Goal: Task Accomplishment & Management: Use online tool/utility

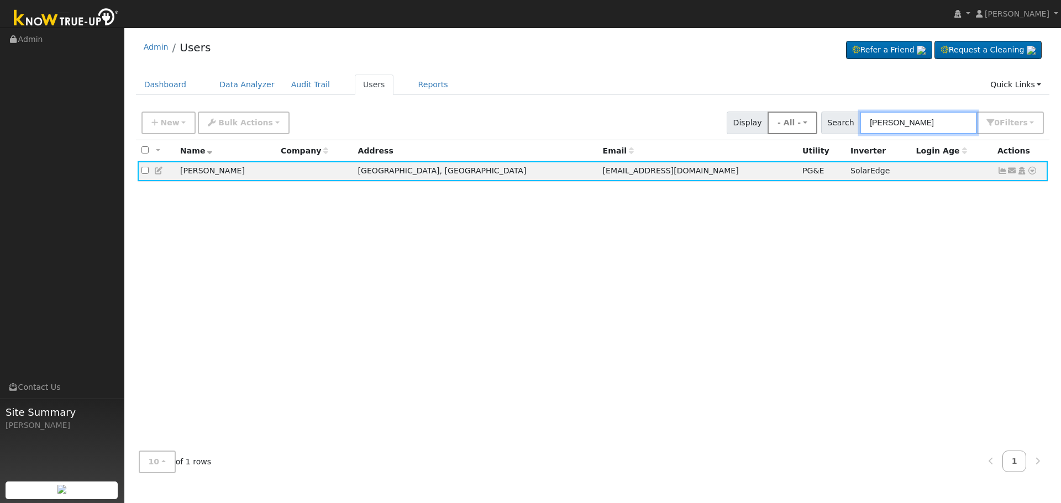
drag, startPoint x: 0, startPoint y: 0, endPoint x: 782, endPoint y: 122, distance: 791.3
click at [782, 122] on div "New Add User Quick Add Quick Connect Quick Convert Lead Bulk Actions Send Email…" at bounding box center [592, 121] width 907 height 27
click at [913, 124] on input "text" at bounding box center [918, 123] width 117 height 23
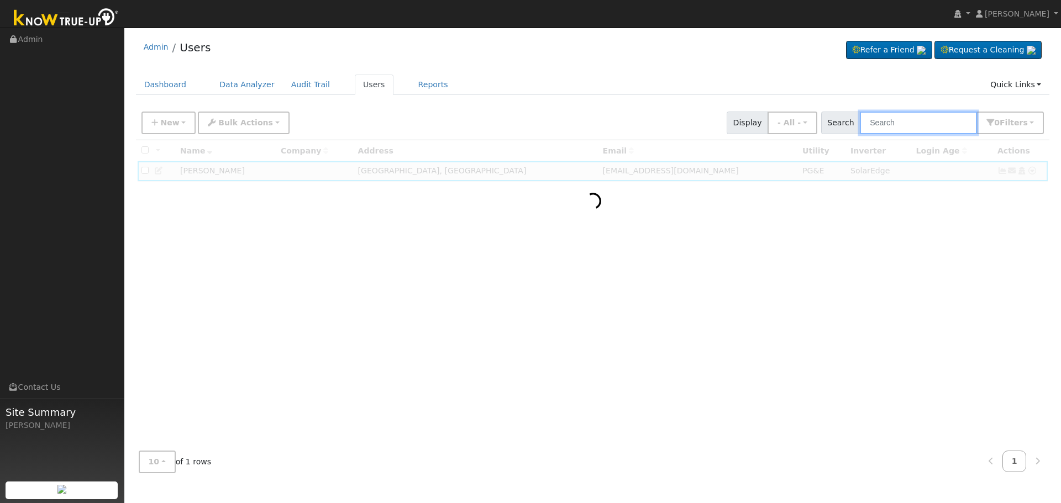
paste input "[EMAIL_ADDRESS][DOMAIN_NAME]"
click at [970, 124] on input "[EMAIL_ADDRESS][DOMAIN_NAME]" at bounding box center [918, 123] width 117 height 23
type input "[EMAIL_ADDRESS][DOMAIN_NAME]"
drag, startPoint x: 970, startPoint y: 124, endPoint x: 830, endPoint y: 127, distance: 140.4
click at [832, 127] on div "Search [EMAIL_ADDRESS][DOMAIN_NAME] 0 Filter s Role Show - All - Show Leads Adm…" at bounding box center [932, 123] width 223 height 23
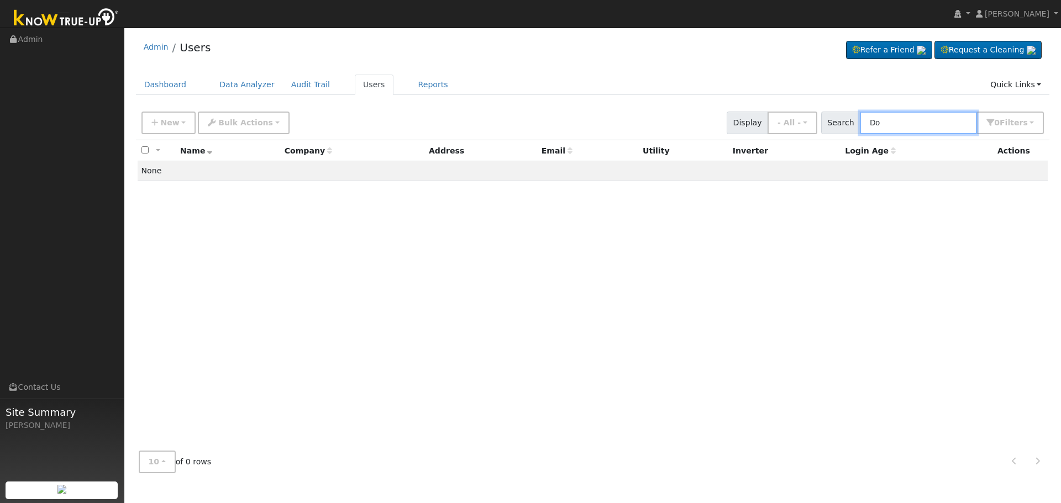
type input "D"
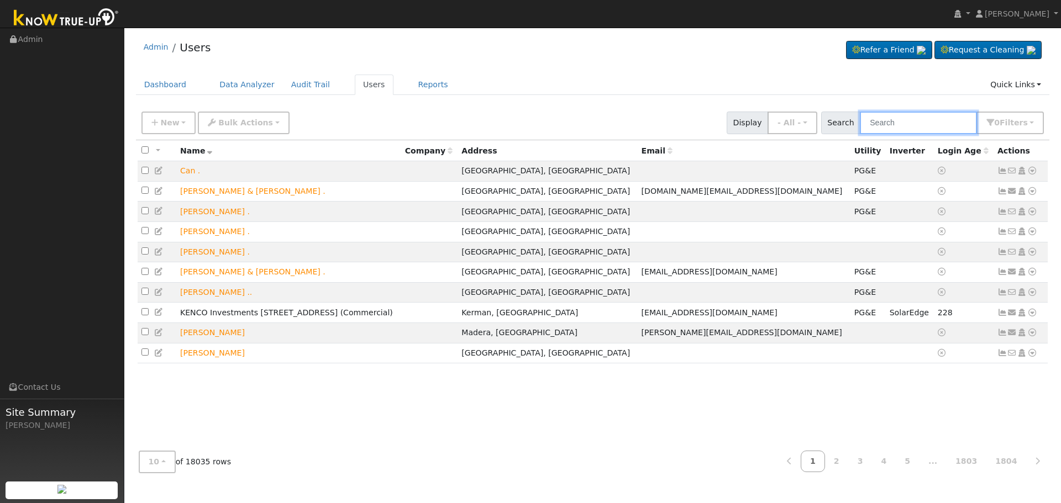
paste input "[EMAIL_ADDRESS][DOMAIN_NAME]"
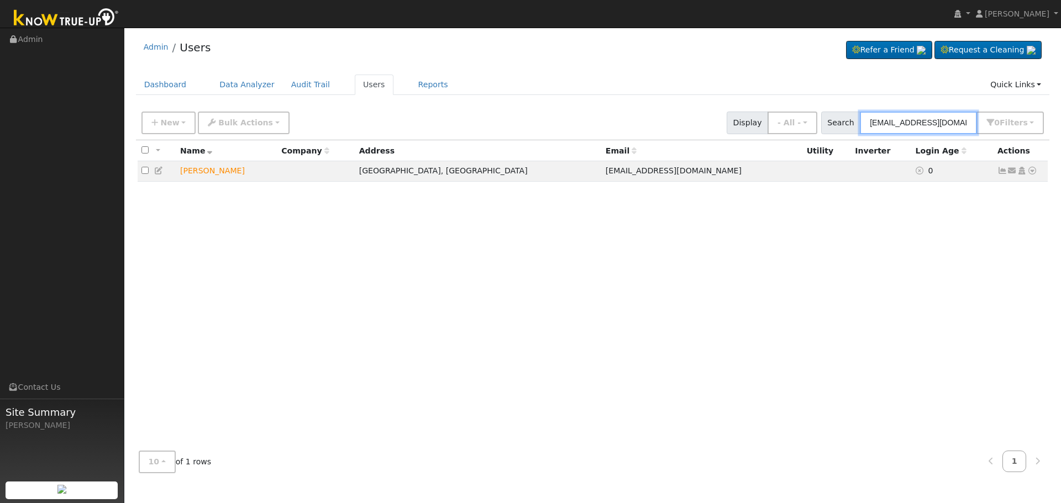
type input "[EMAIL_ADDRESS][DOMAIN_NAME]"
drag, startPoint x: 241, startPoint y: 174, endPoint x: 178, endPoint y: 174, distance: 63.6
click at [178, 174] on td "[PERSON_NAME]" at bounding box center [226, 171] width 101 height 20
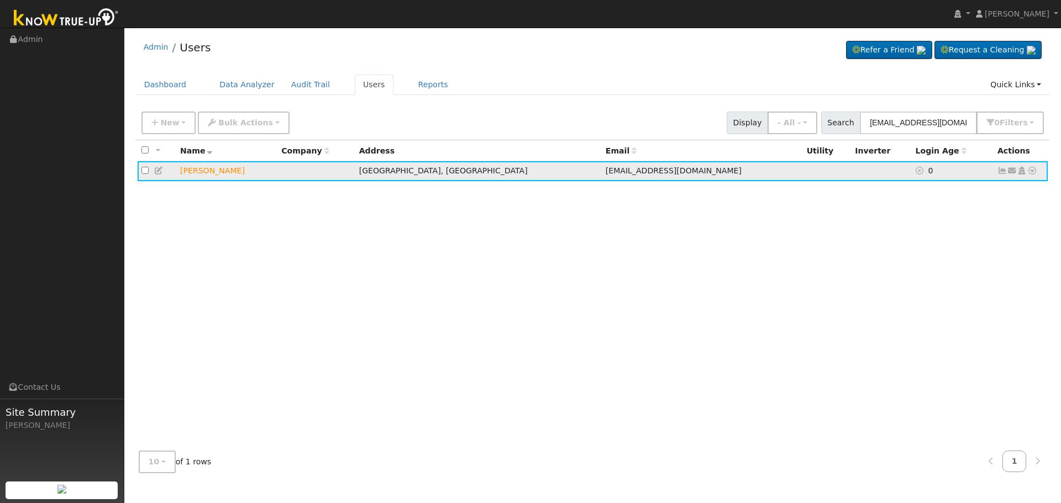
copy td "[PERSON_NAME]"
click at [521, 250] on div "All None All on page None on page Name Company Address Email Utility Inverter L…" at bounding box center [593, 291] width 914 height 302
drag, startPoint x: 240, startPoint y: 174, endPoint x: 171, endPoint y: 172, distance: 68.6
click at [171, 172] on tr "[PERSON_NAME] Tulare, CA [EMAIL_ADDRESS][DOMAIN_NAME] 0 Send Email... Copy a Li…" at bounding box center [593, 171] width 911 height 20
copy tr "[PERSON_NAME]"
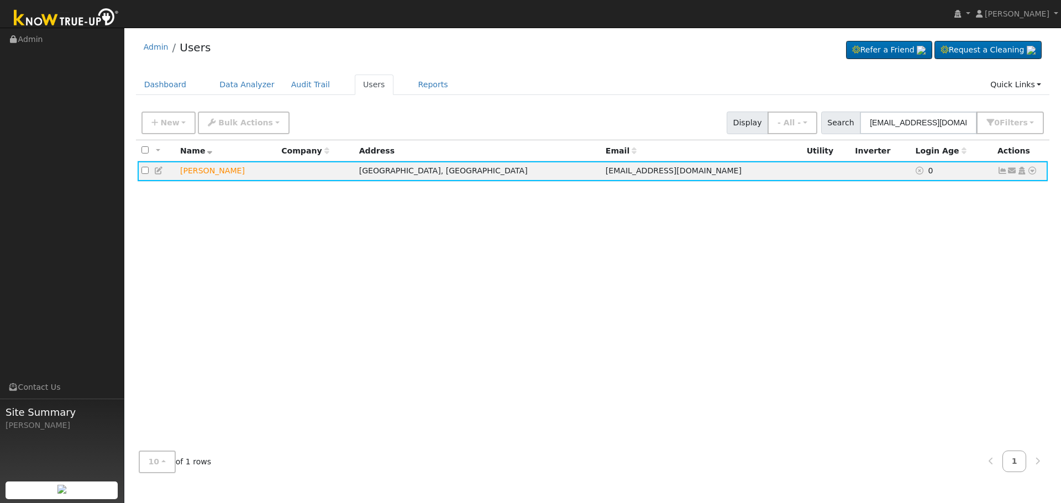
click at [554, 342] on div "All None All on page None on page Name Company Address Email Utility Inverter L…" at bounding box center [593, 291] width 914 height 302
click at [669, 308] on div "All None All on page None on page Name Company Address Email Utility Inverter L…" at bounding box center [593, 291] width 914 height 302
click at [968, 123] on input "[EMAIL_ADDRESS][DOMAIN_NAME]" at bounding box center [918, 123] width 117 height 23
drag, startPoint x: 968, startPoint y: 123, endPoint x: 703, endPoint y: 109, distance: 265.0
click at [703, 109] on div "New Add User Quick Add Quick Connect Quick Convert Lead Bulk Actions Send Email…" at bounding box center [592, 121] width 907 height 27
